Goal: Transaction & Acquisition: Purchase product/service

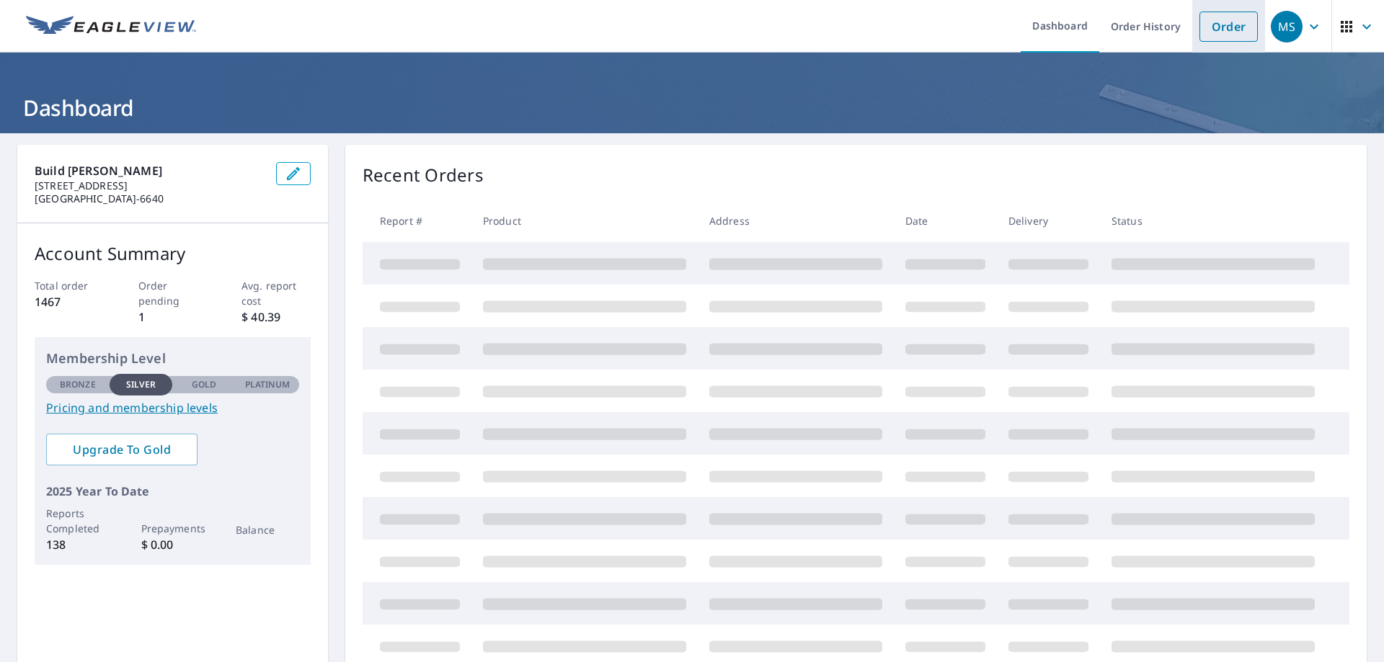
click at [1232, 25] on link "Order" at bounding box center [1228, 27] width 58 height 30
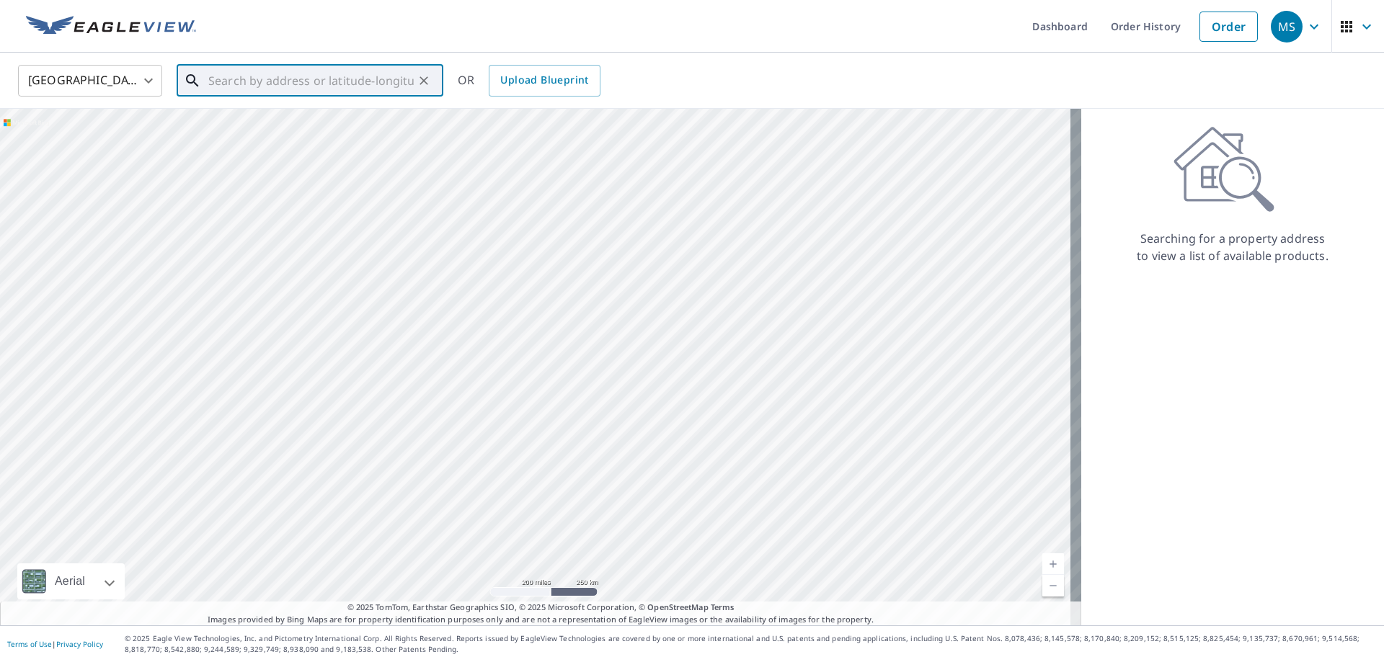
click at [310, 85] on input "text" at bounding box center [310, 81] width 205 height 40
click at [299, 128] on span "[STREET_ADDRESS]" at bounding box center [318, 122] width 226 height 17
type input "[STREET_ADDRESS]"
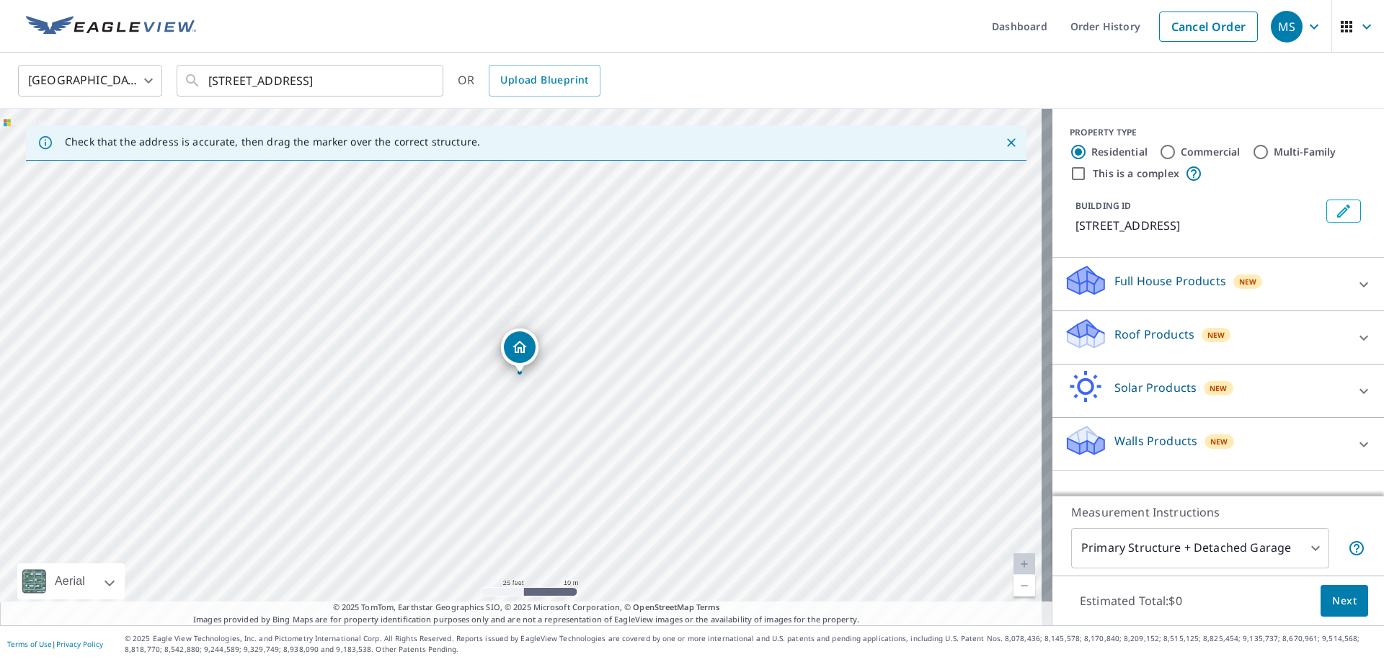
click at [1149, 339] on p "Roof Products" at bounding box center [1154, 334] width 80 height 17
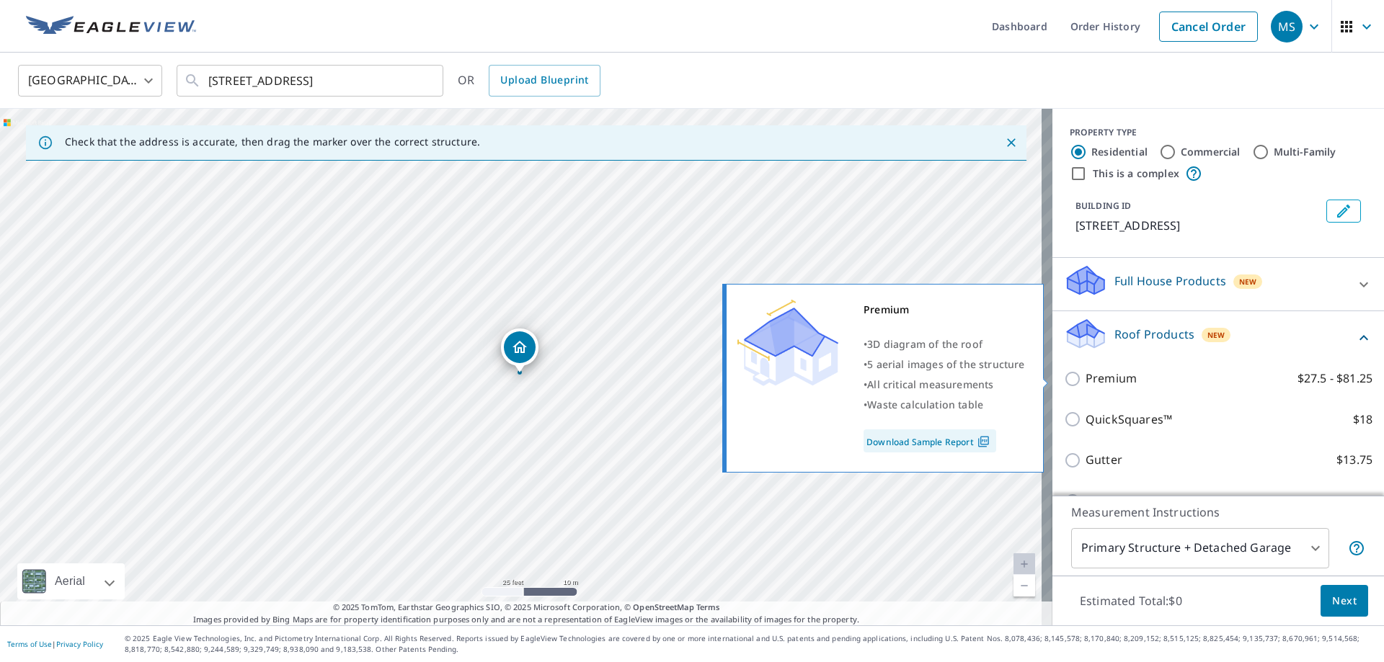
click at [1109, 381] on p "Premium" at bounding box center [1110, 379] width 51 height 18
click at [1085, 381] on input "Premium $27.5 - $81.25" at bounding box center [1075, 378] width 22 height 17
checkbox input "true"
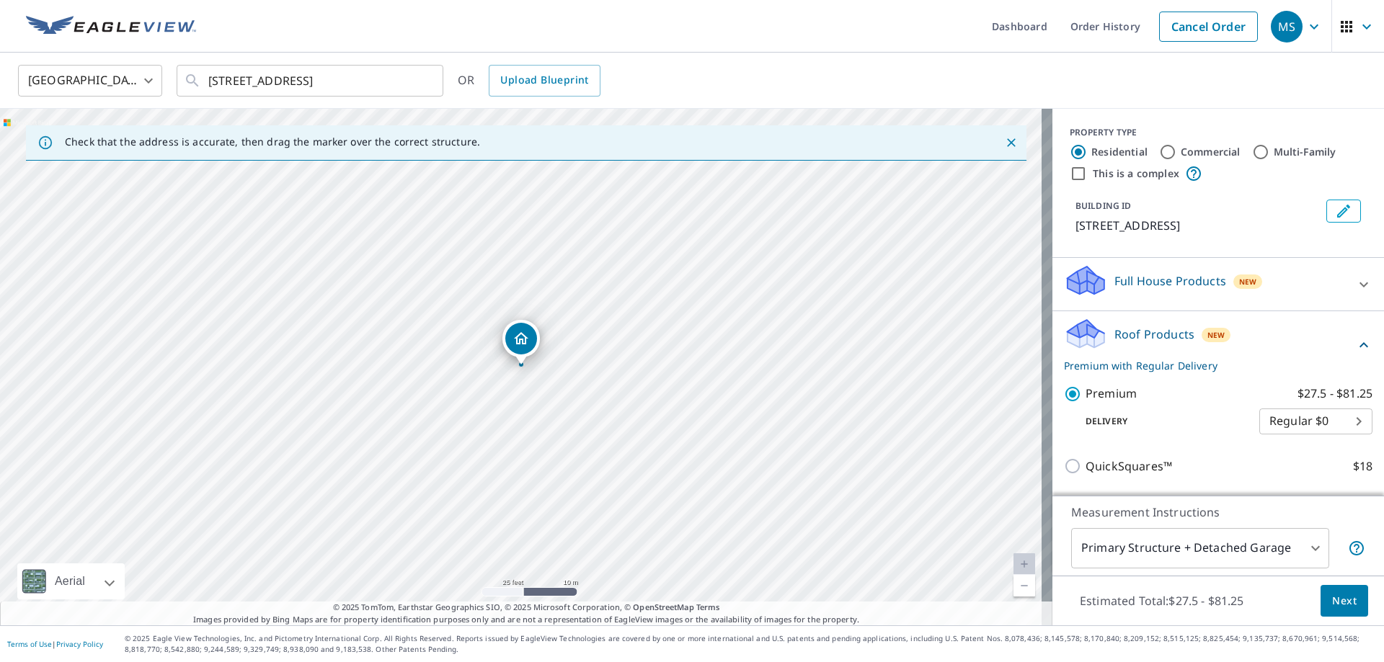
click at [1337, 603] on span "Next" at bounding box center [1344, 601] width 24 height 18
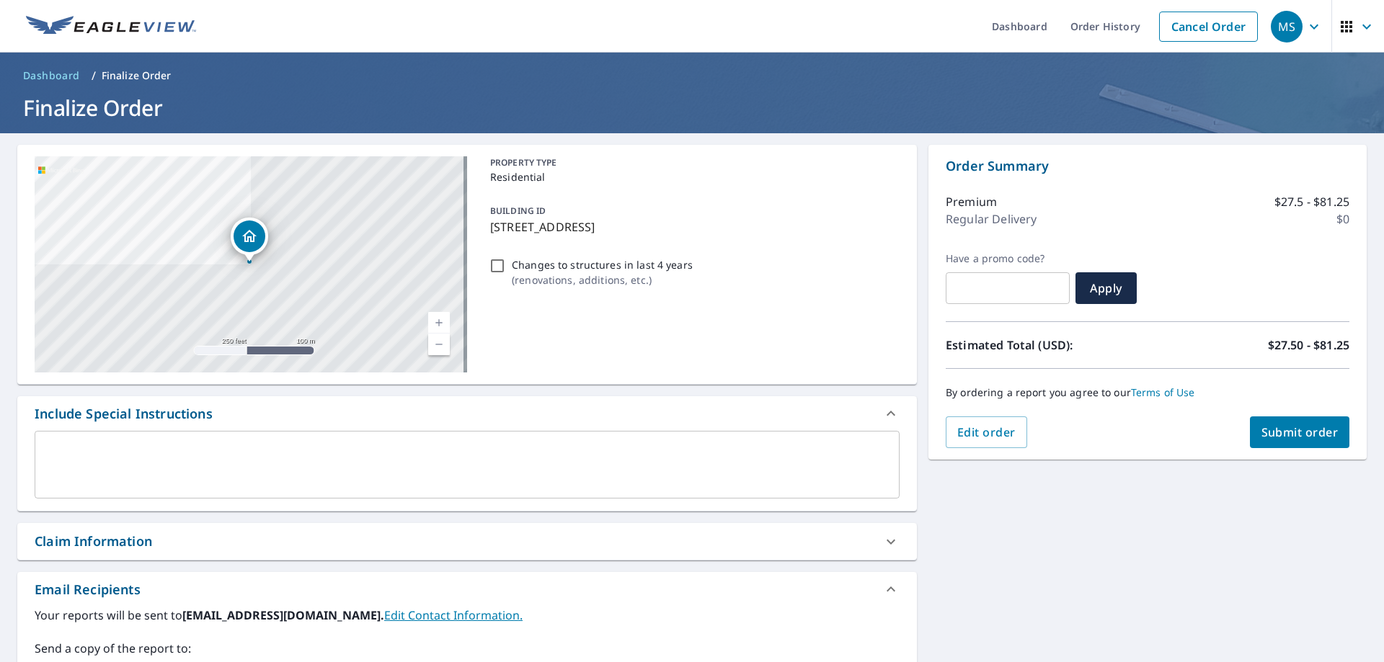
click at [1291, 429] on span "Submit order" at bounding box center [1299, 432] width 77 height 16
checkbox input "true"
